Goal: Find specific page/section: Find specific page/section

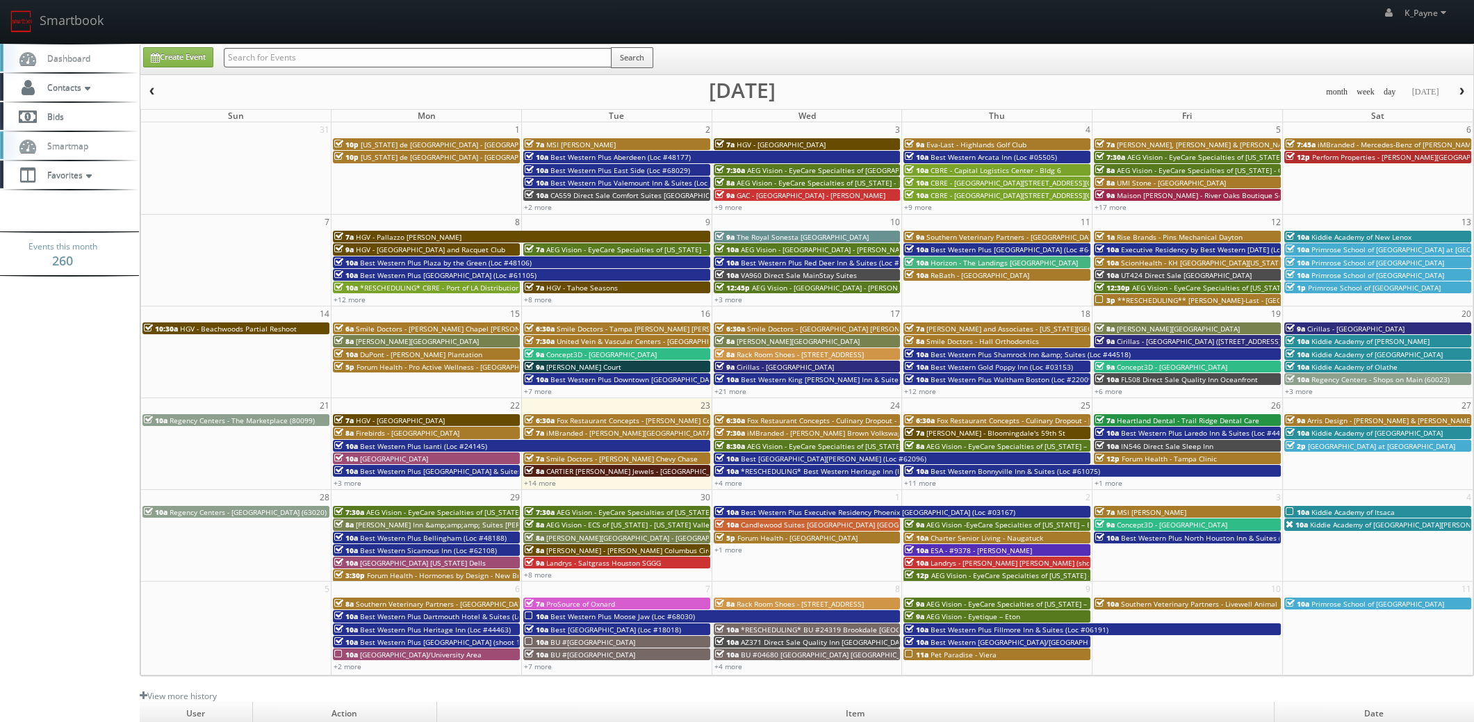
click at [247, 58] on input "text" at bounding box center [418, 57] width 388 height 19
type input "eastland trails"
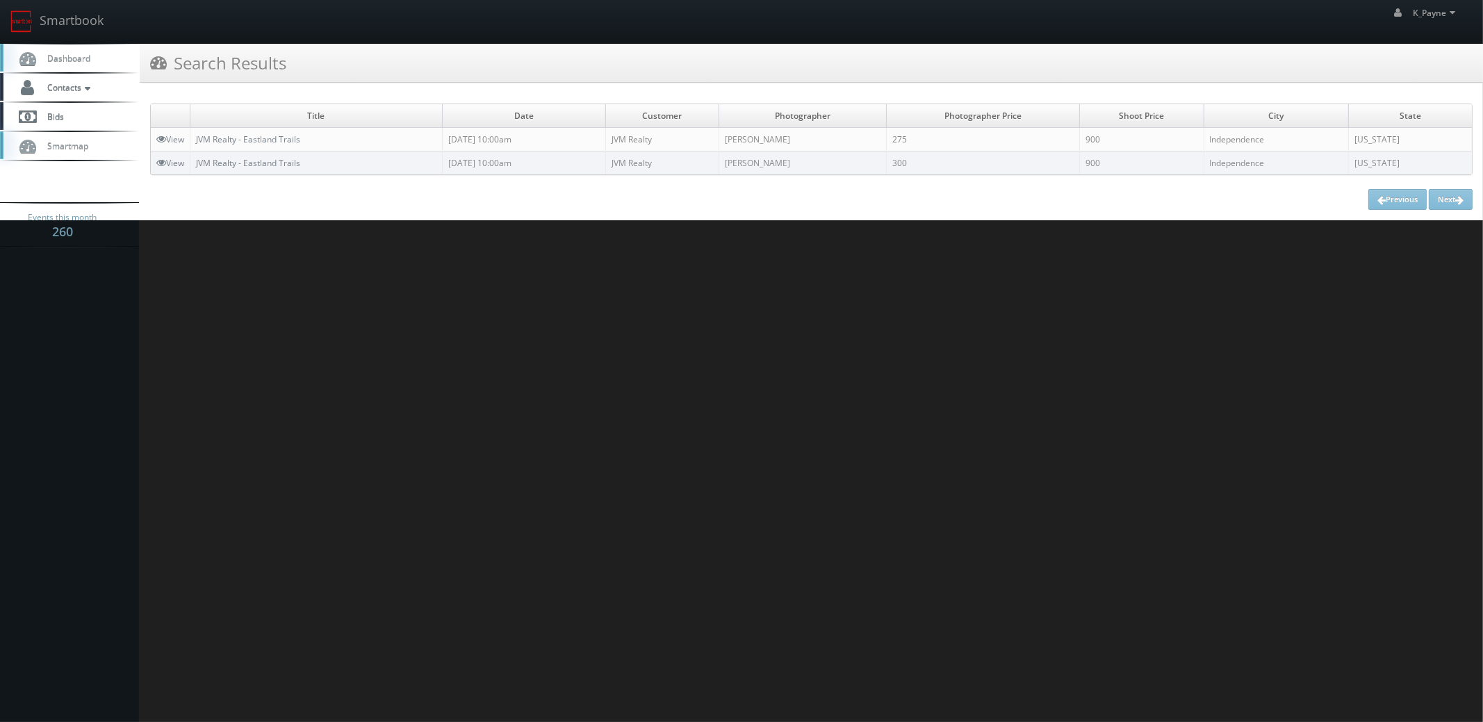
click at [621, 311] on html "Smartbook Toggle Side Navigation Toggle Top Navigation K_Payne K_Payne Profile …" at bounding box center [741, 361] width 1483 height 722
click at [58, 11] on link "Smartbook" at bounding box center [57, 21] width 114 height 43
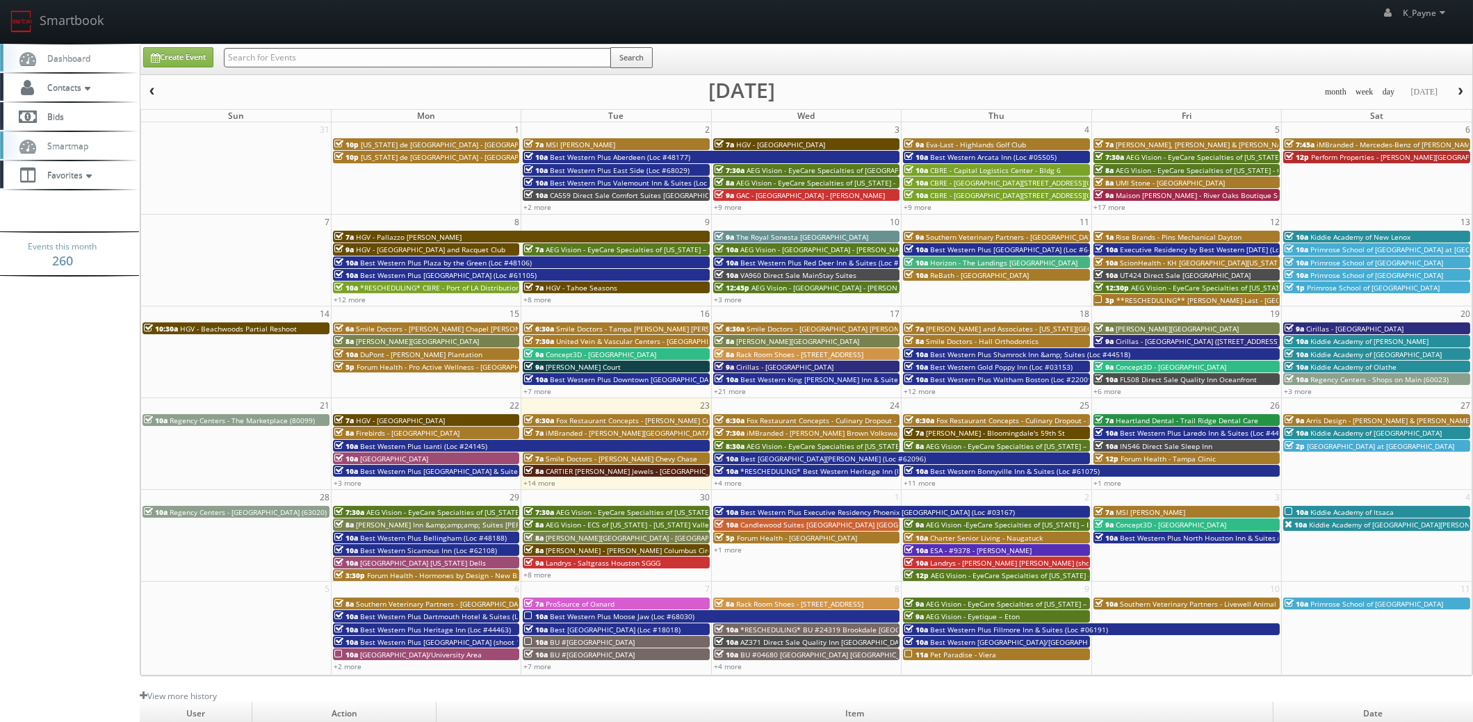
click at [261, 55] on input "text" at bounding box center [417, 57] width 387 height 19
type input "05718"
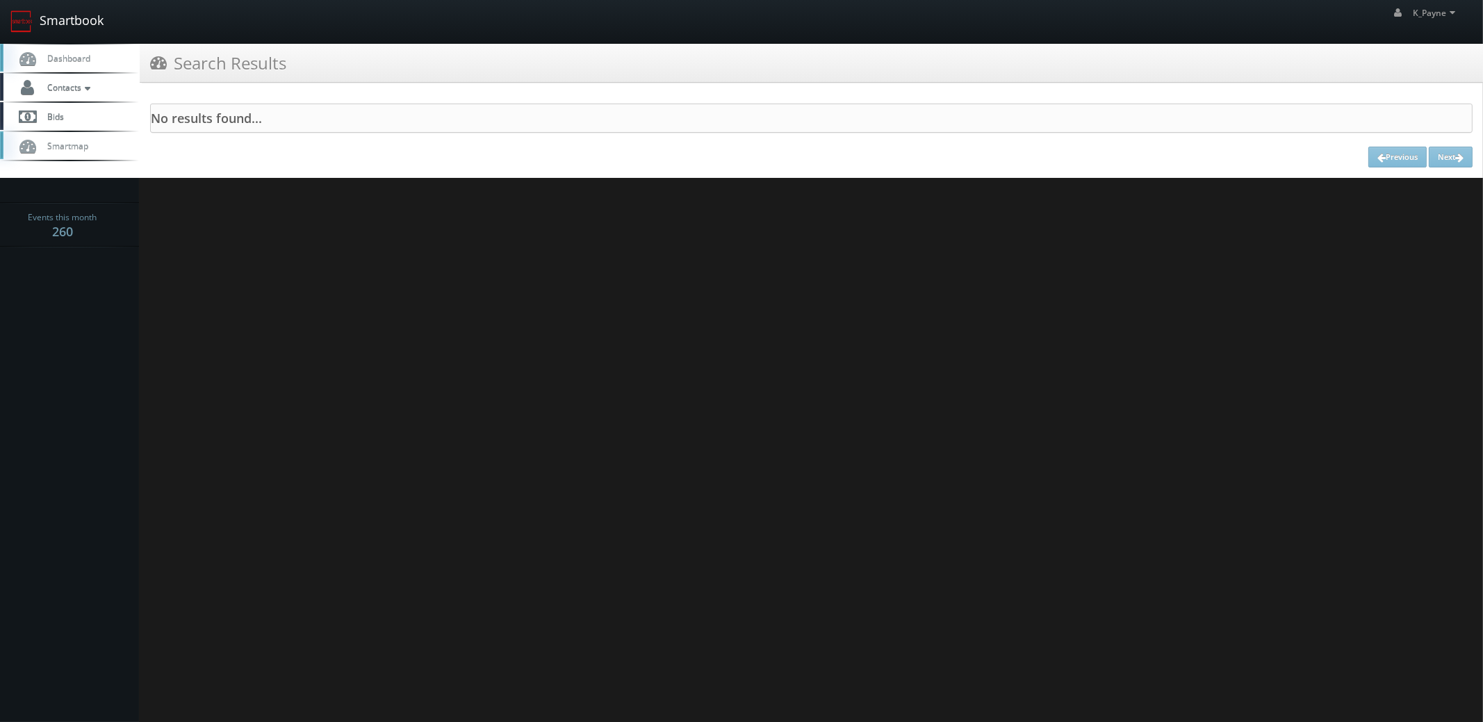
click at [66, 29] on link "Smartbook" at bounding box center [57, 21] width 114 height 43
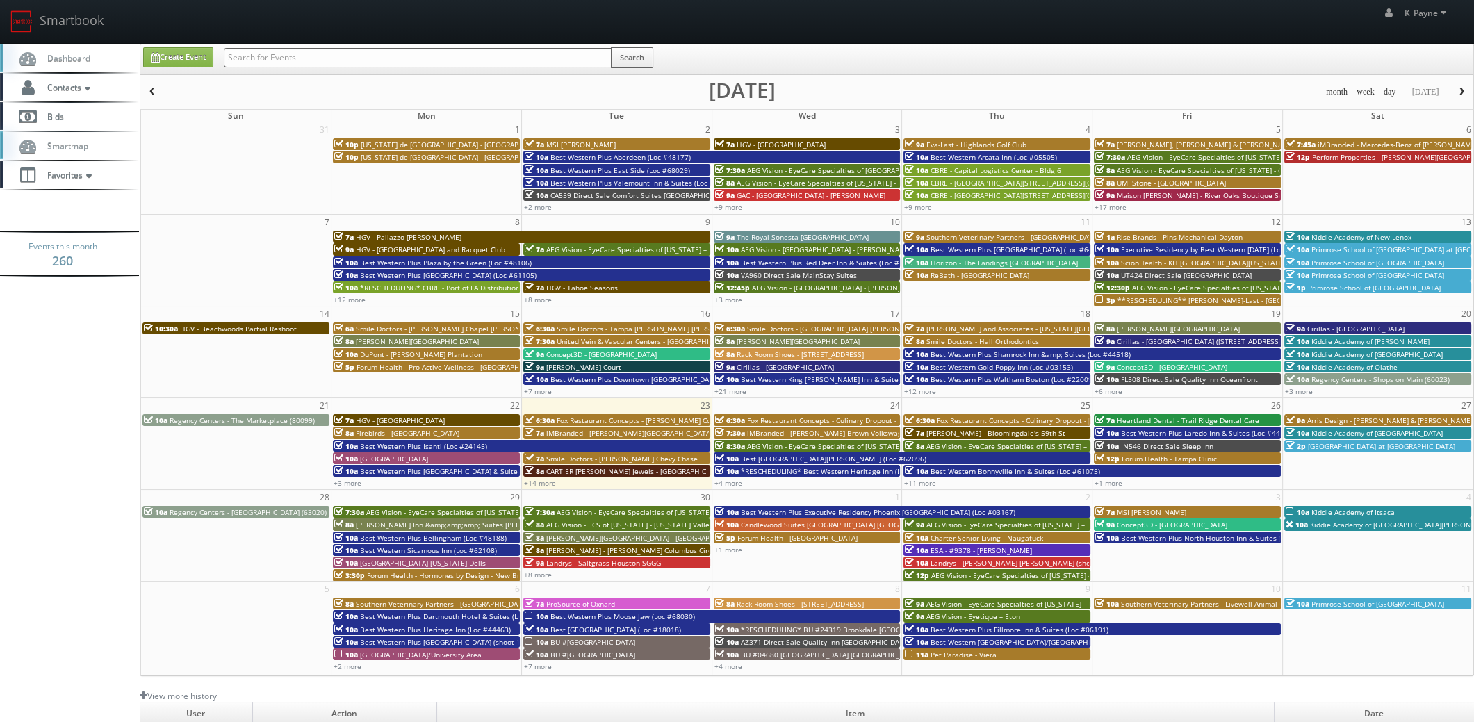
click at [271, 63] on input "text" at bounding box center [418, 57] width 388 height 19
type input "05718"
